Goal: Navigation & Orientation: Go to known website

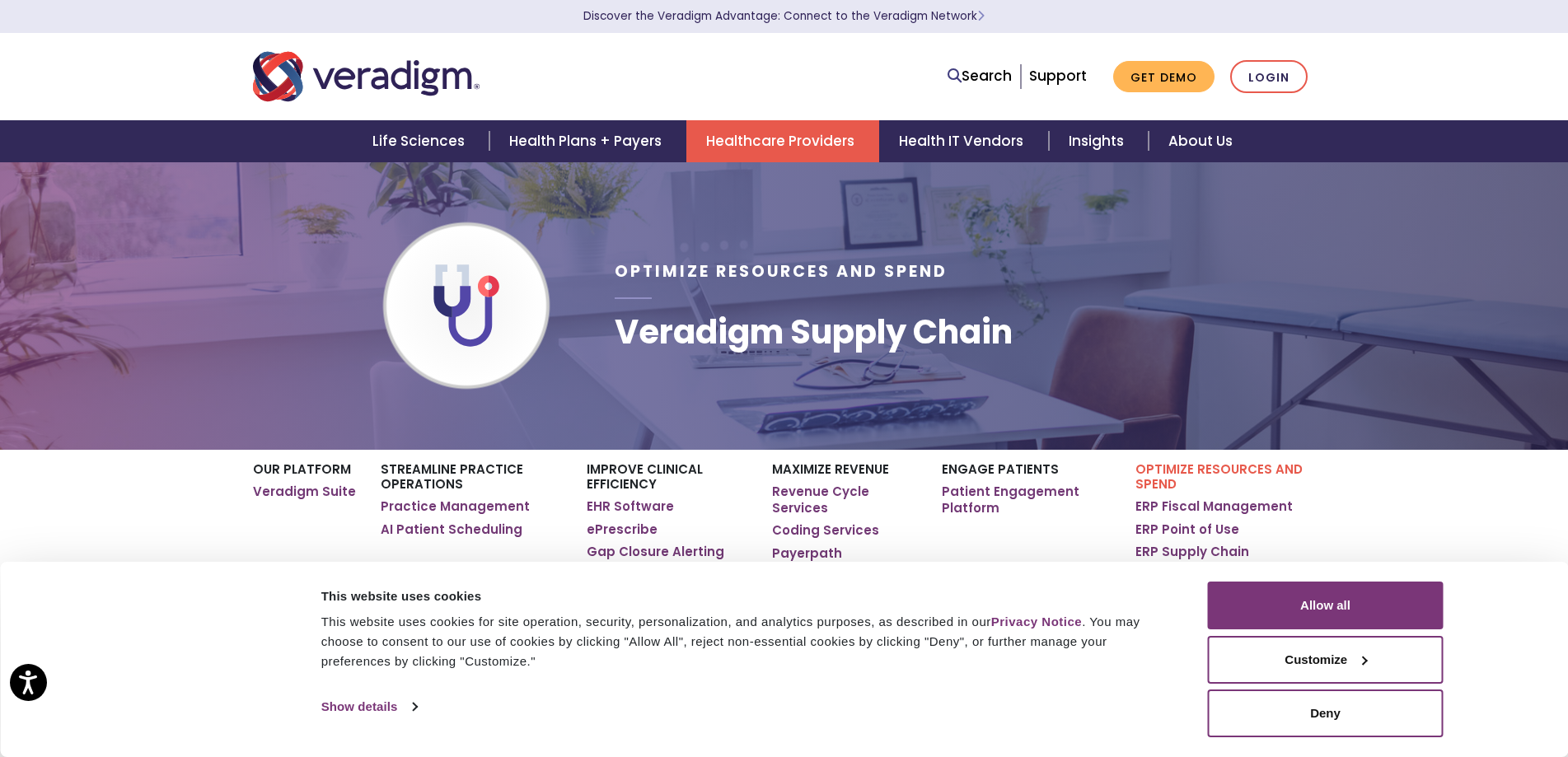
click at [1168, 298] on div "Optimize Resources and Spend Veradigm Supply Chain" at bounding box center [965, 305] width 725 height 235
click at [1268, 76] on link "Login" at bounding box center [1269, 76] width 77 height 34
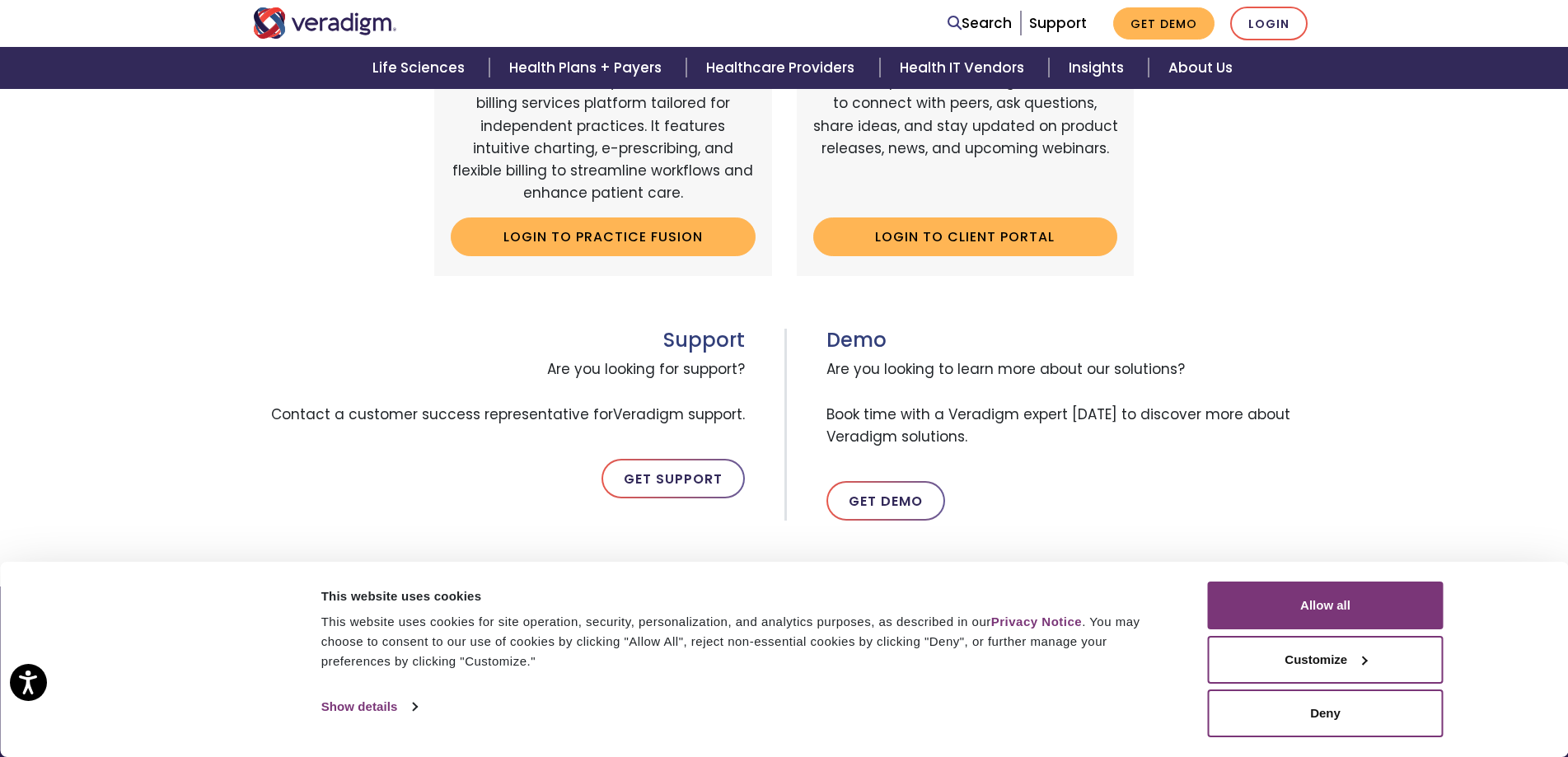
scroll to position [742, 0]
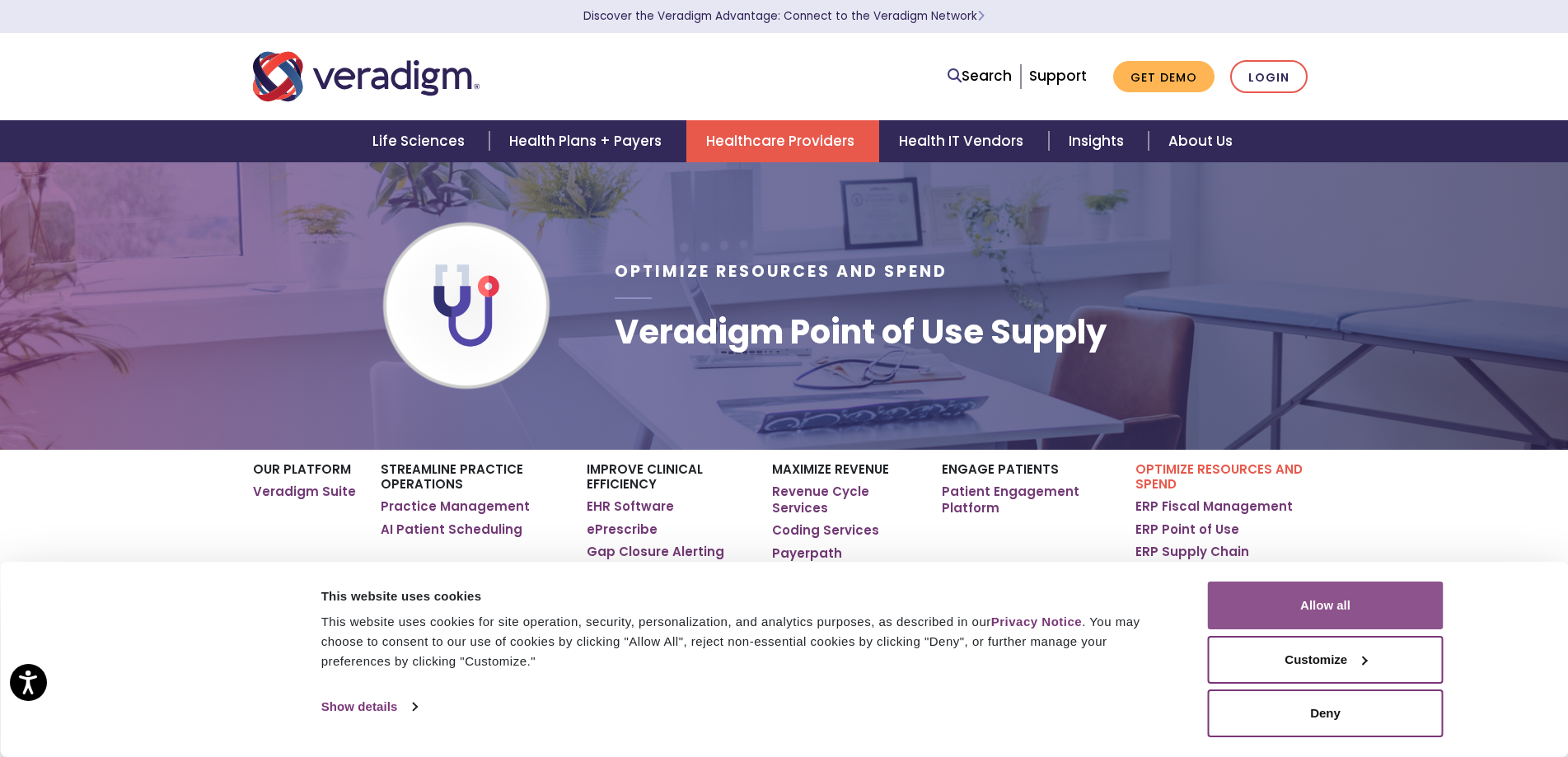
click at [1271, 594] on button "Allow all" at bounding box center [1325, 605] width 235 height 47
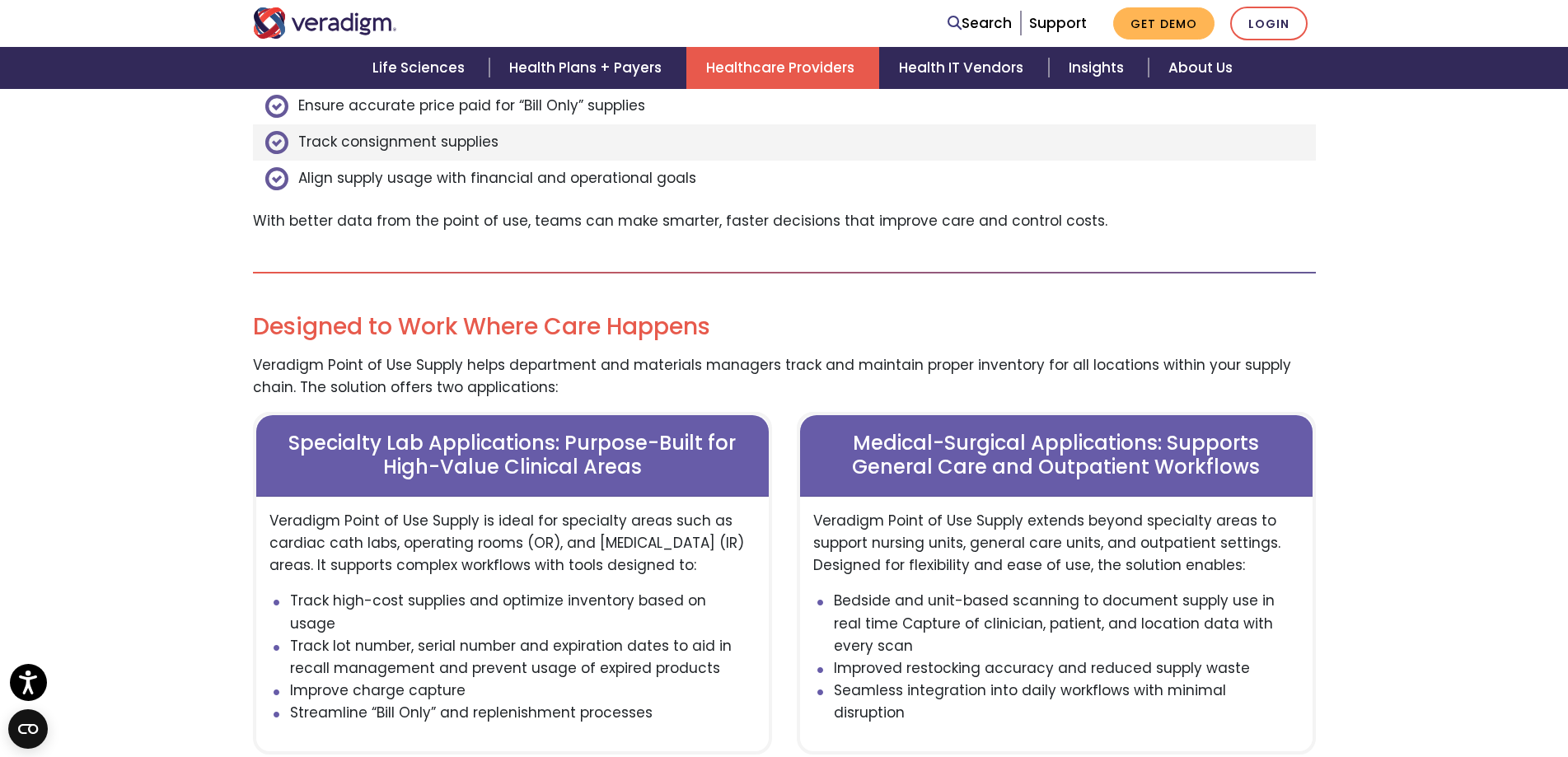
scroll to position [1648, 0]
